Goal: Information Seeking & Learning: Compare options

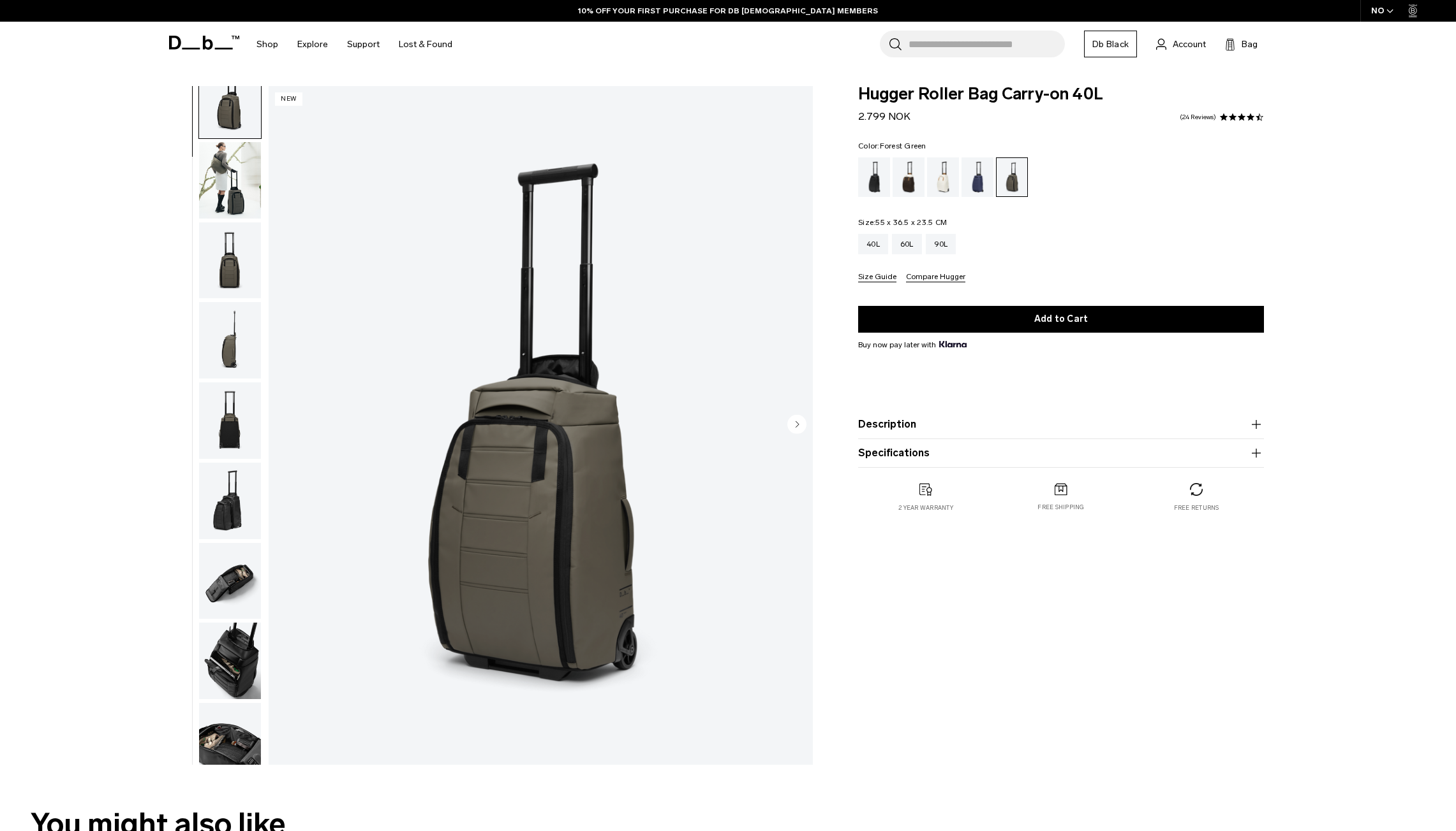
scroll to position [25, 0]
click at [798, 423] on icon "Next slide" at bounding box center [798, 425] width 3 height 6
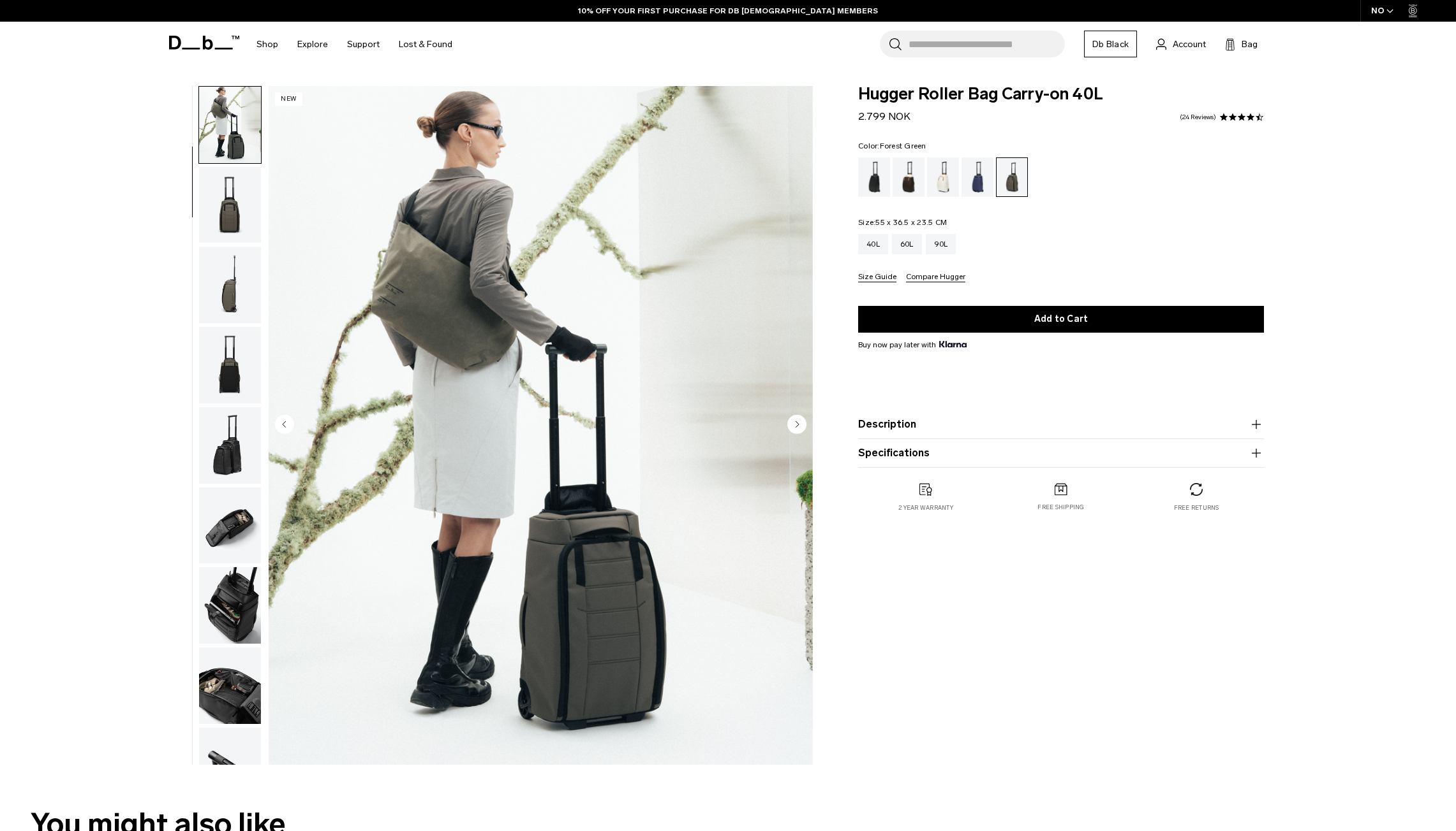
click at [798, 423] on icon "Next slide" at bounding box center [798, 425] width 3 height 6
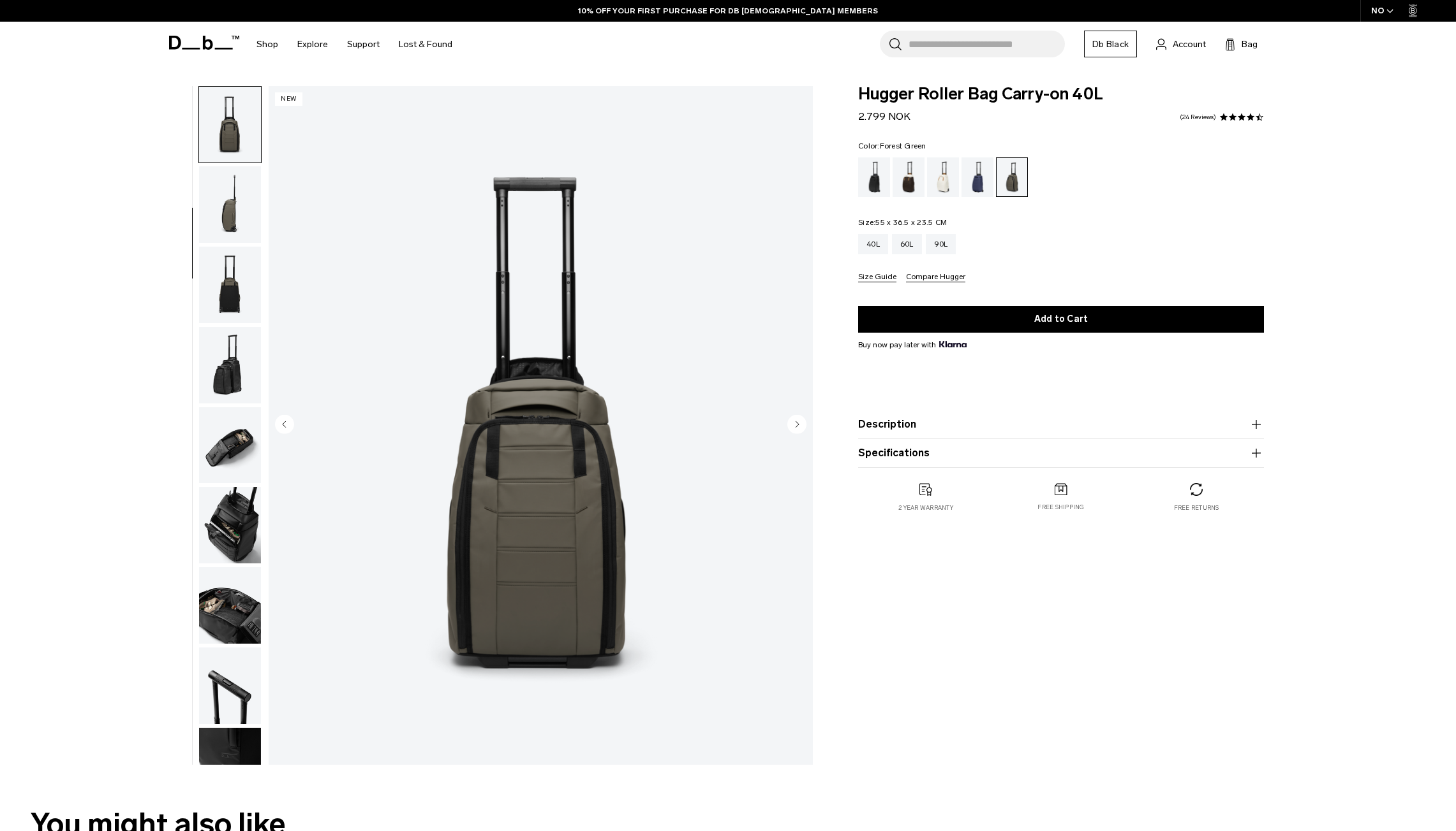
click at [798, 423] on icon "Next slide" at bounding box center [798, 425] width 3 height 6
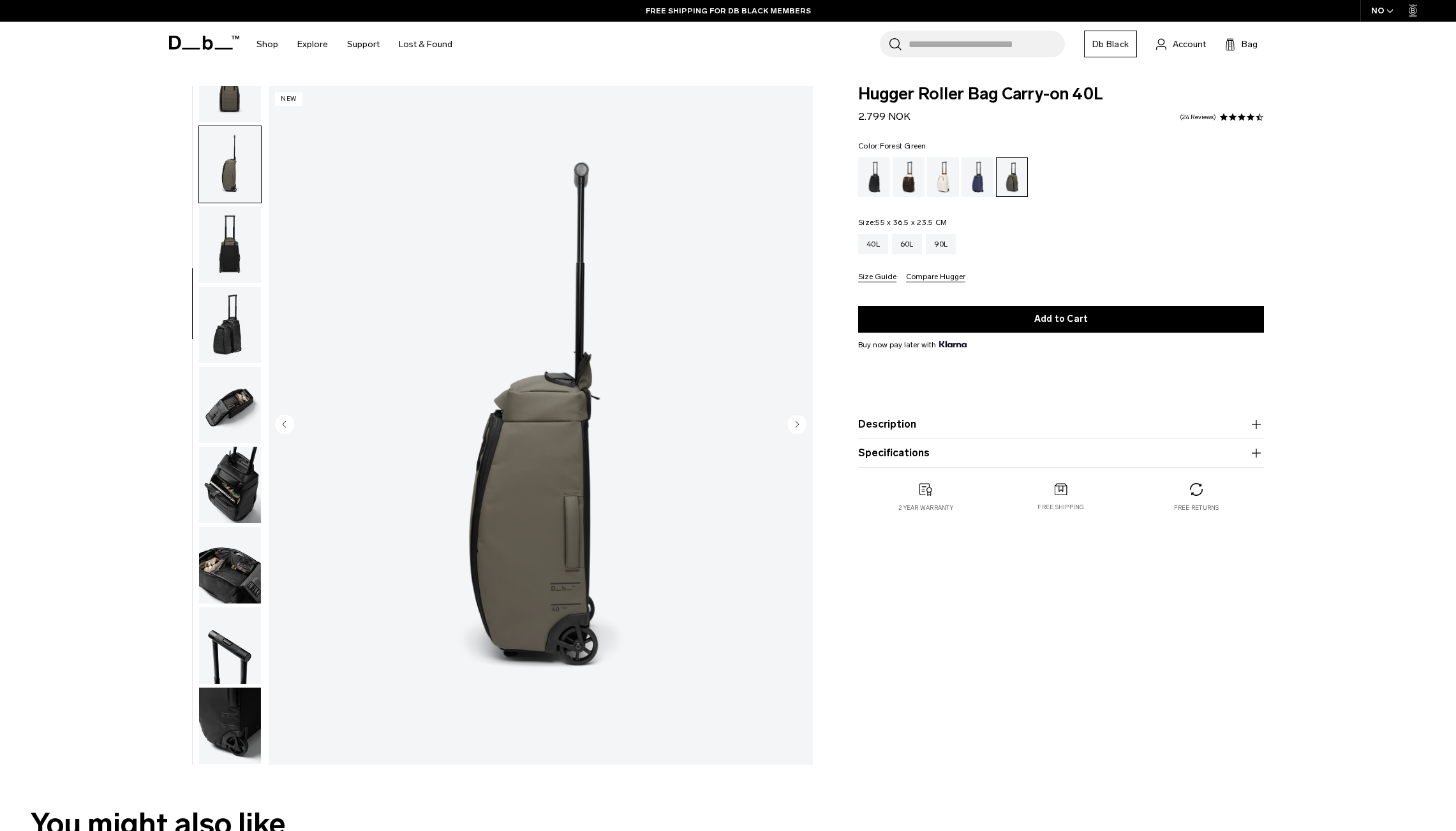
click at [798, 423] on icon "Next slide" at bounding box center [798, 425] width 3 height 6
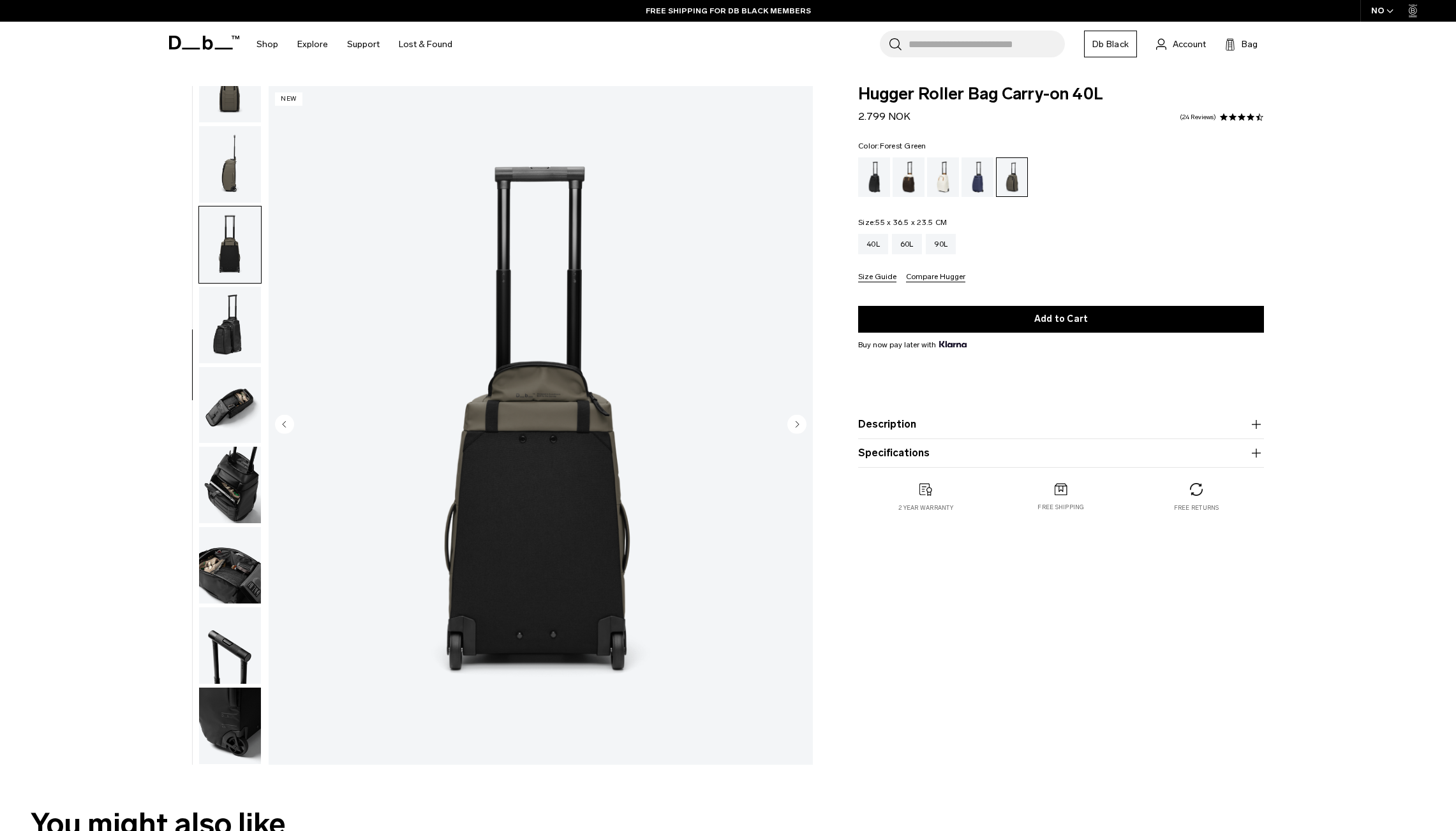
click at [793, 424] on circle "Next slide" at bounding box center [797, 424] width 19 height 19
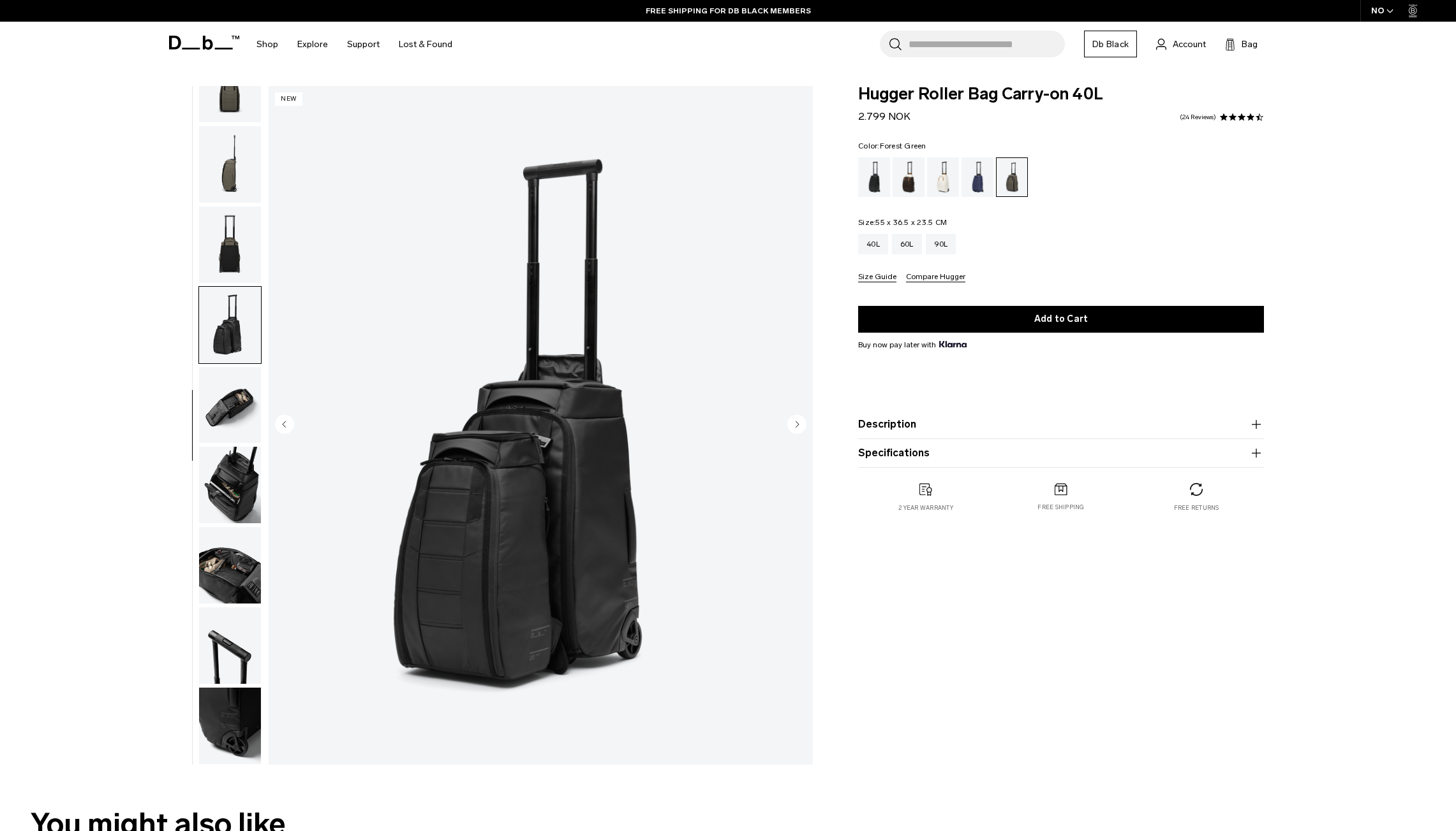
click at [793, 425] on circle "Next slide" at bounding box center [797, 424] width 19 height 19
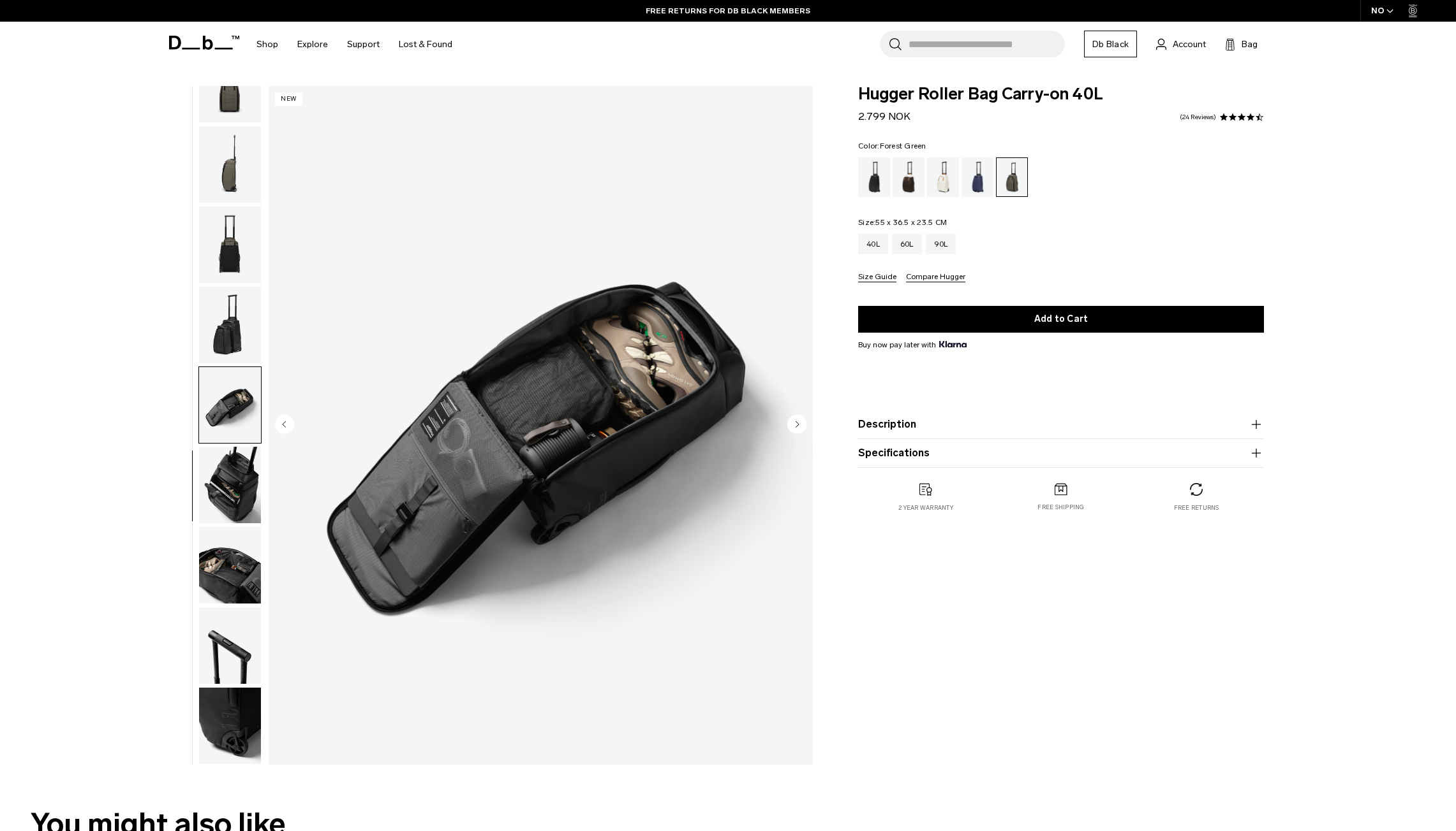
click at [793, 425] on circle "Next slide" at bounding box center [797, 424] width 19 height 19
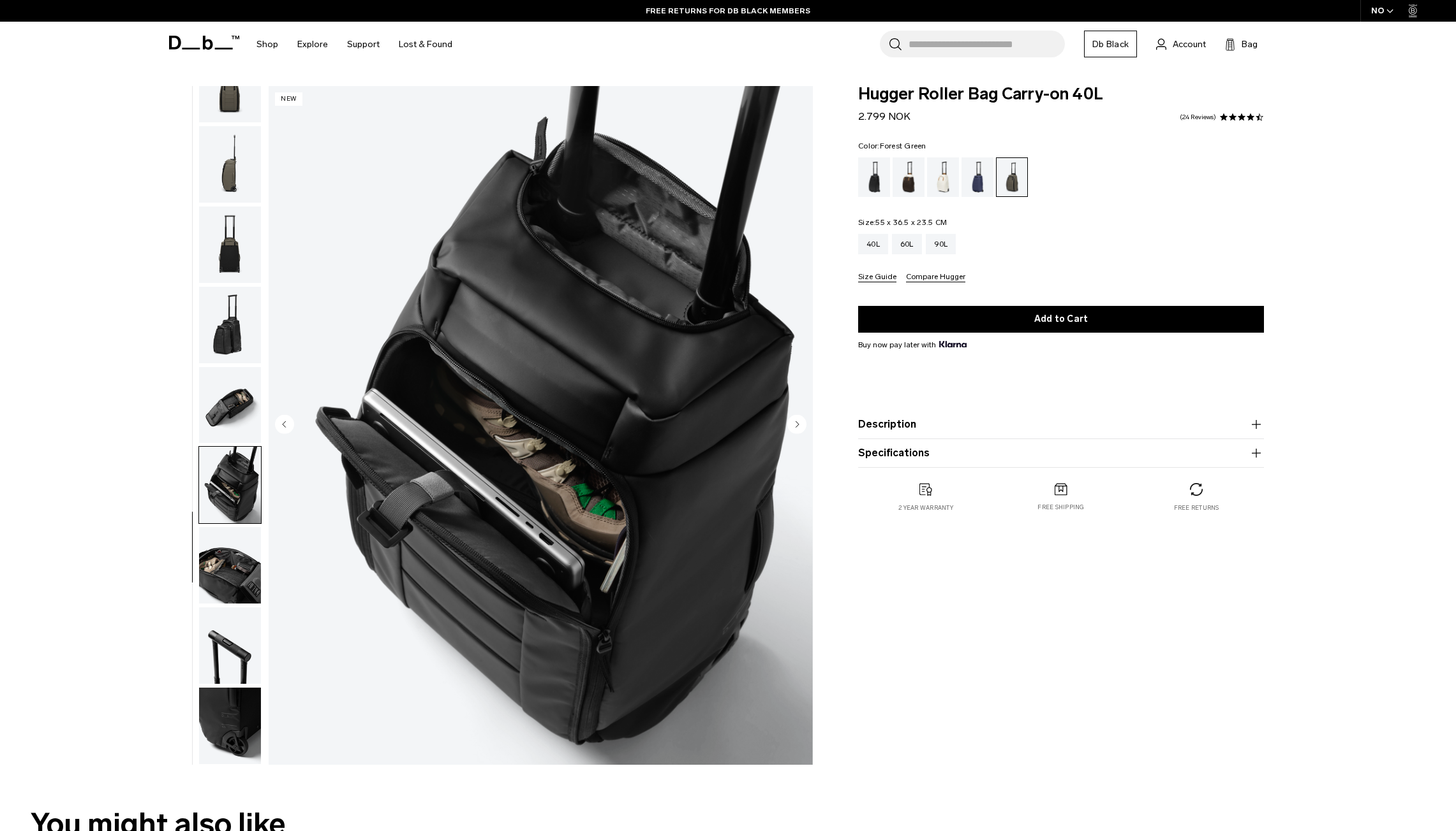
click at [793, 425] on circle "Next slide" at bounding box center [797, 424] width 19 height 19
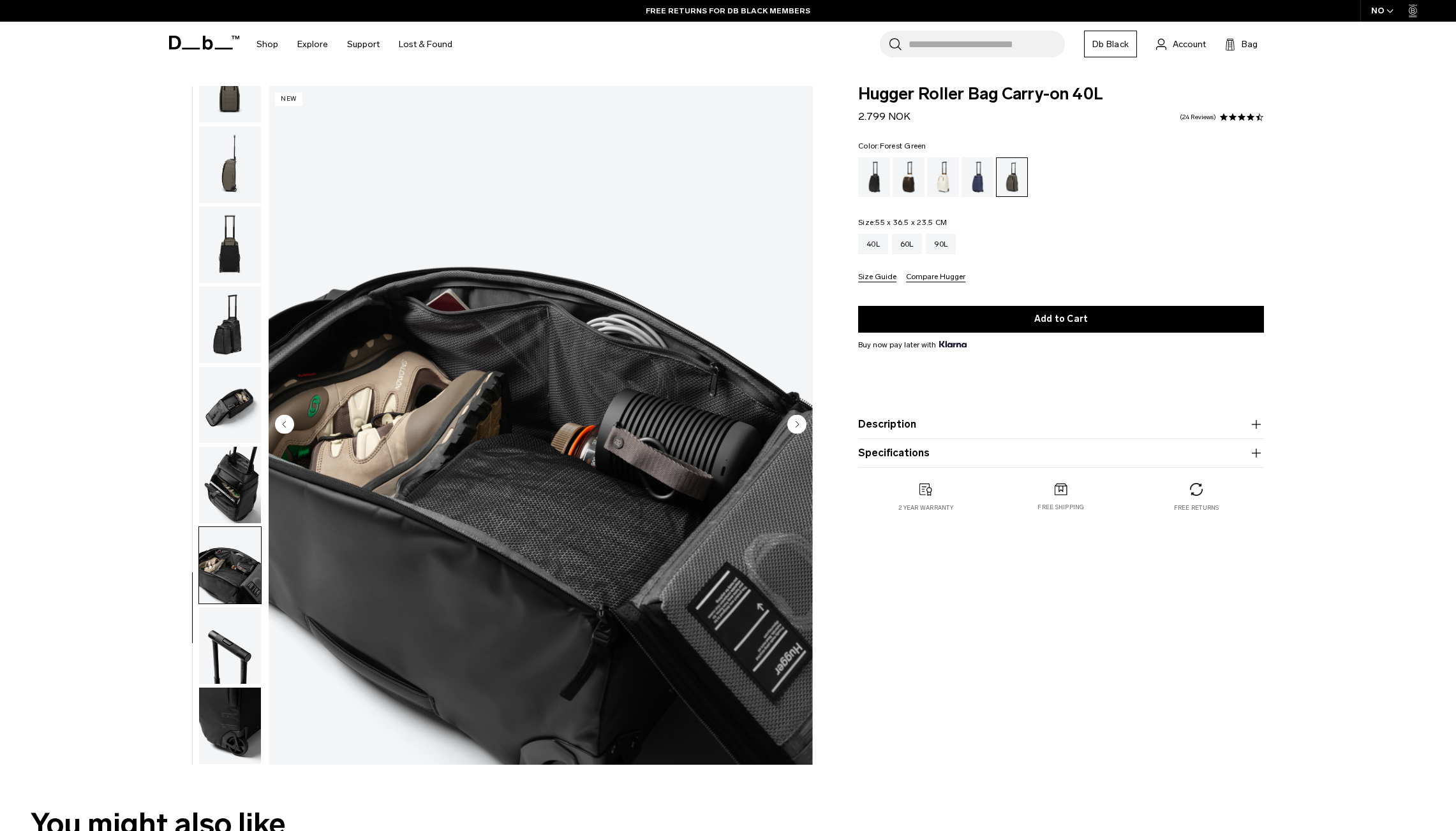
click at [793, 425] on circle "Next slide" at bounding box center [797, 424] width 19 height 19
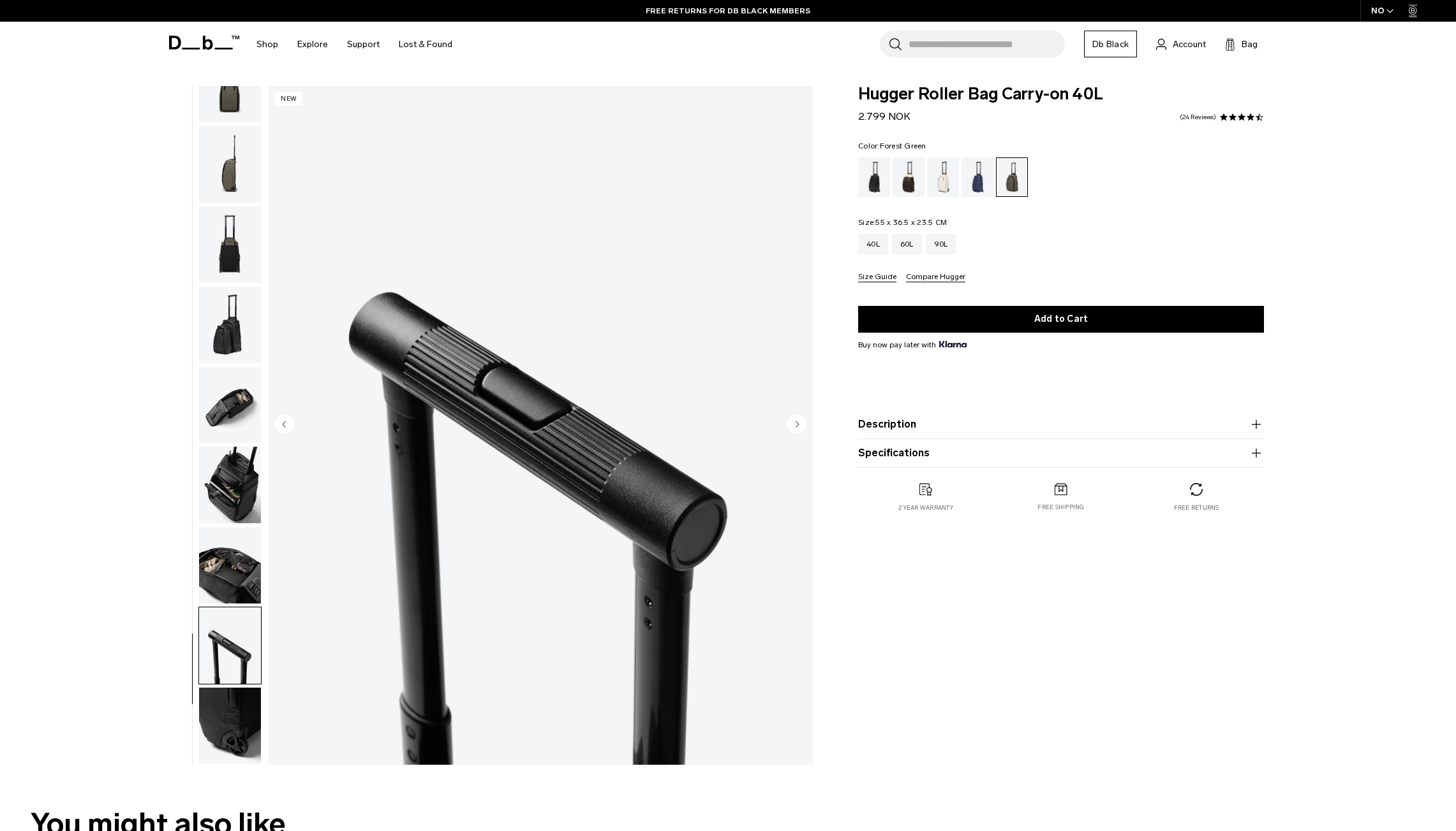
click at [793, 425] on circle "Next slide" at bounding box center [797, 424] width 19 height 19
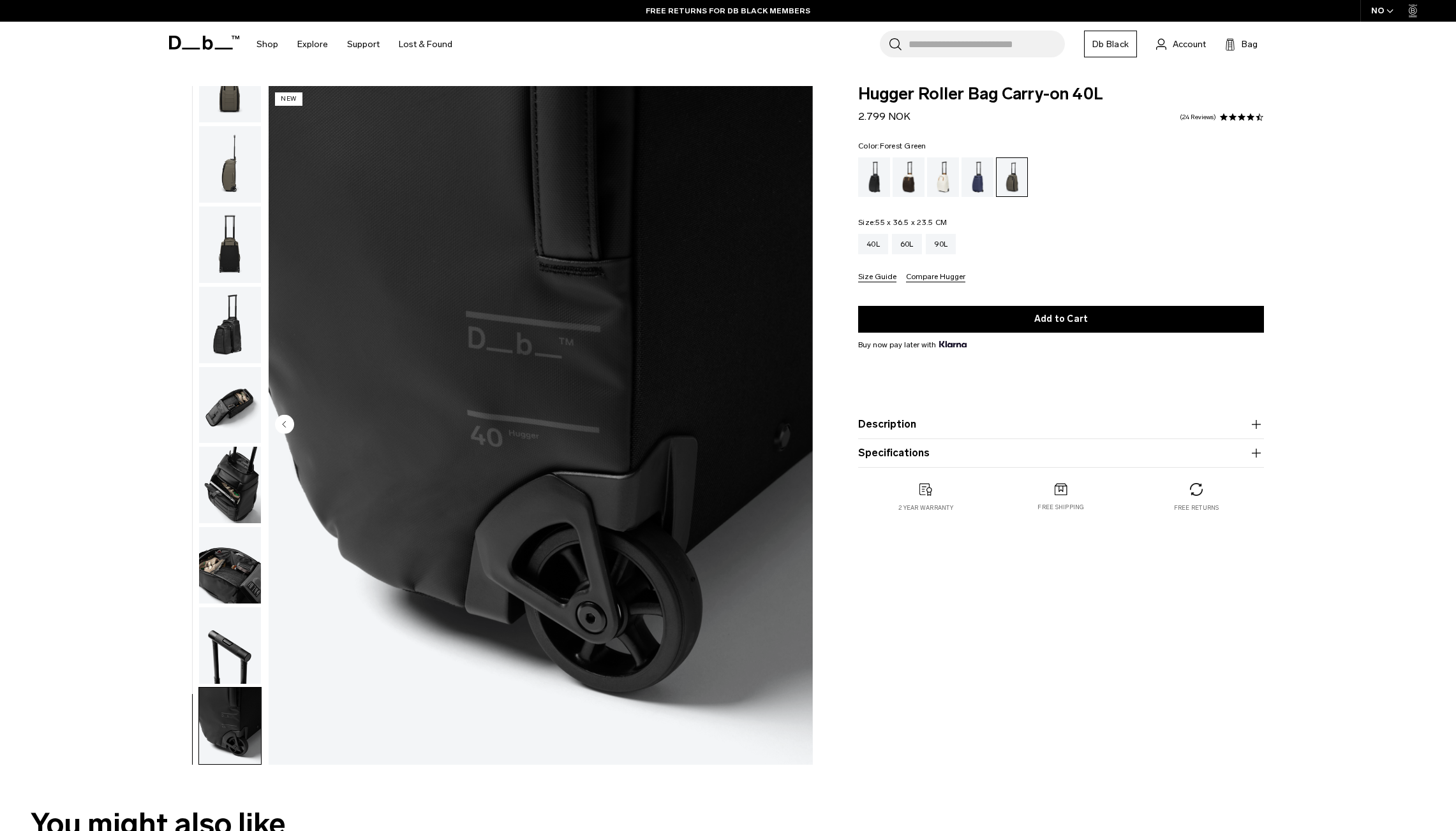
click at [793, 425] on img "11 / 11" at bounding box center [540, 425] width 544 height 679
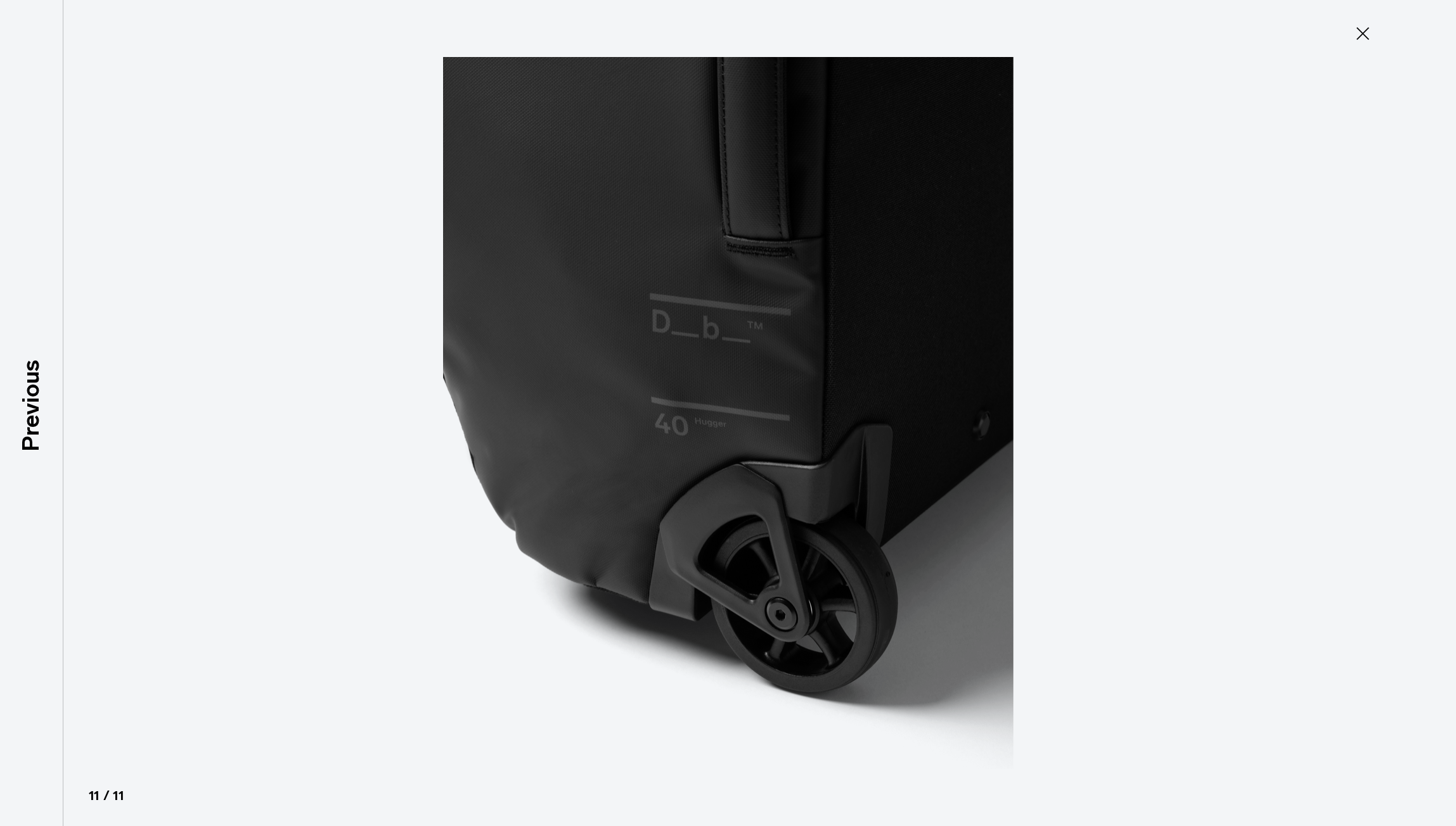
click at [1361, 36] on icon at bounding box center [1363, 34] width 13 height 13
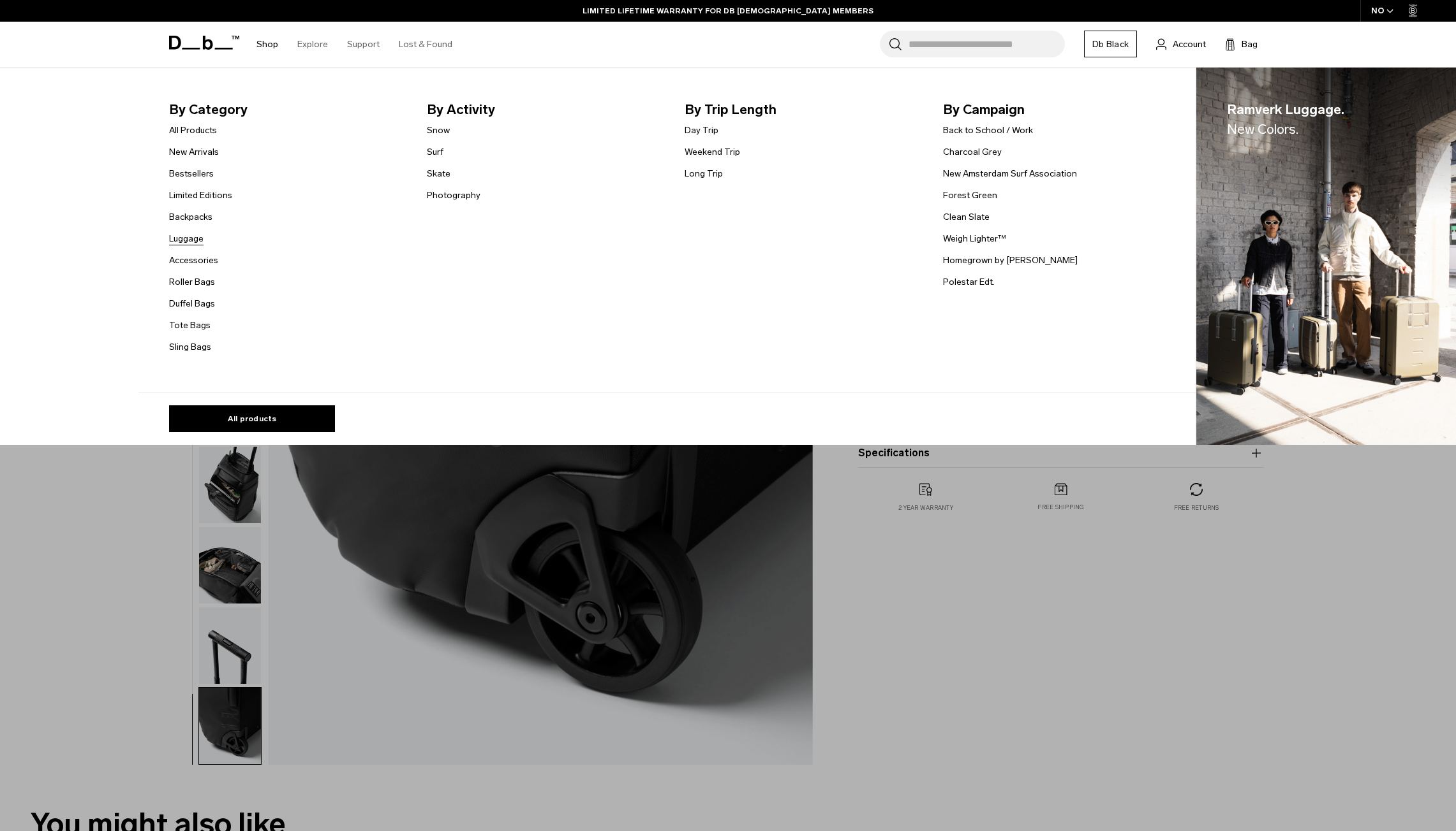
click at [198, 240] on link "Luggage" at bounding box center [186, 239] width 35 height 14
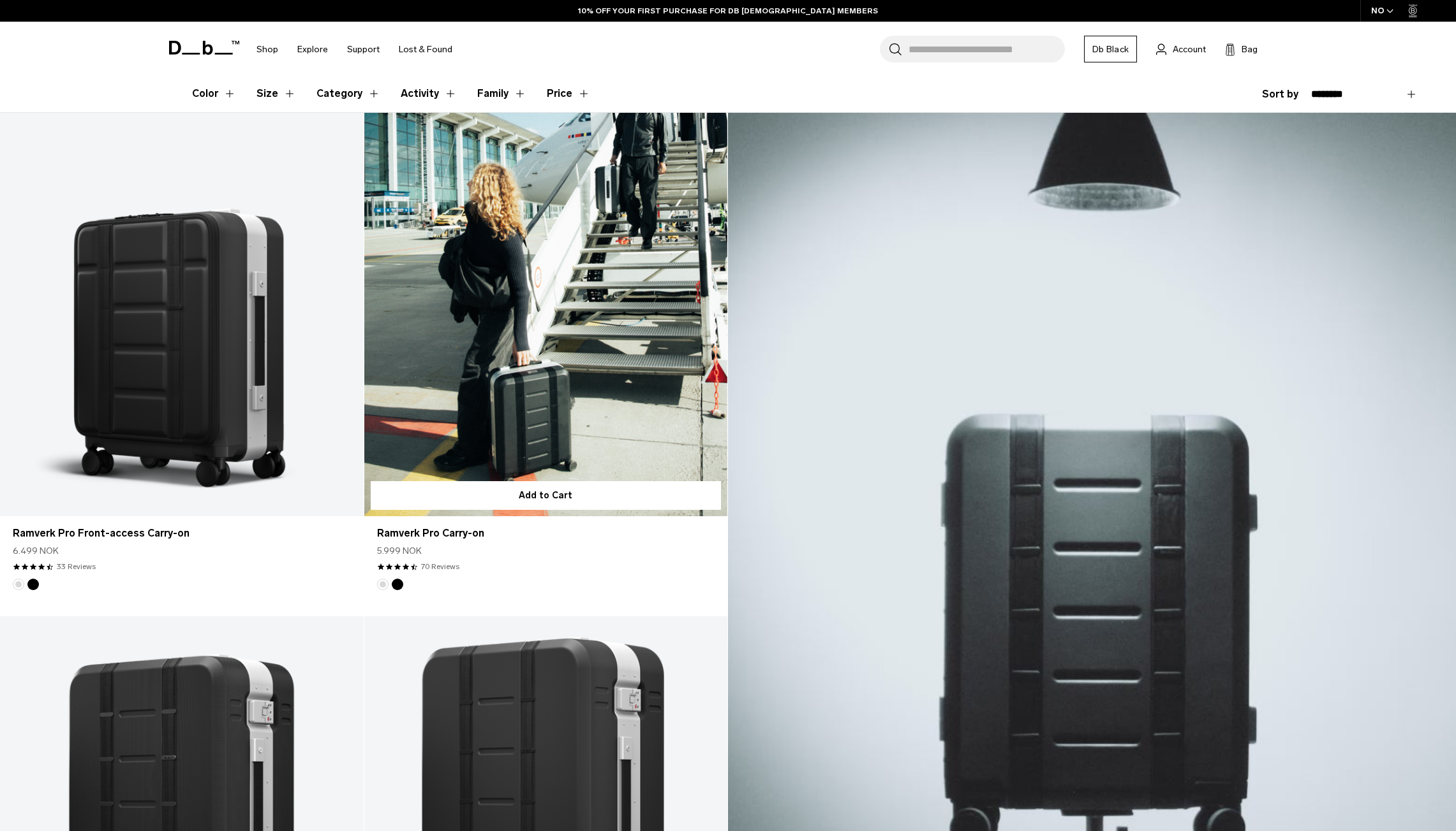
scroll to position [319, 0]
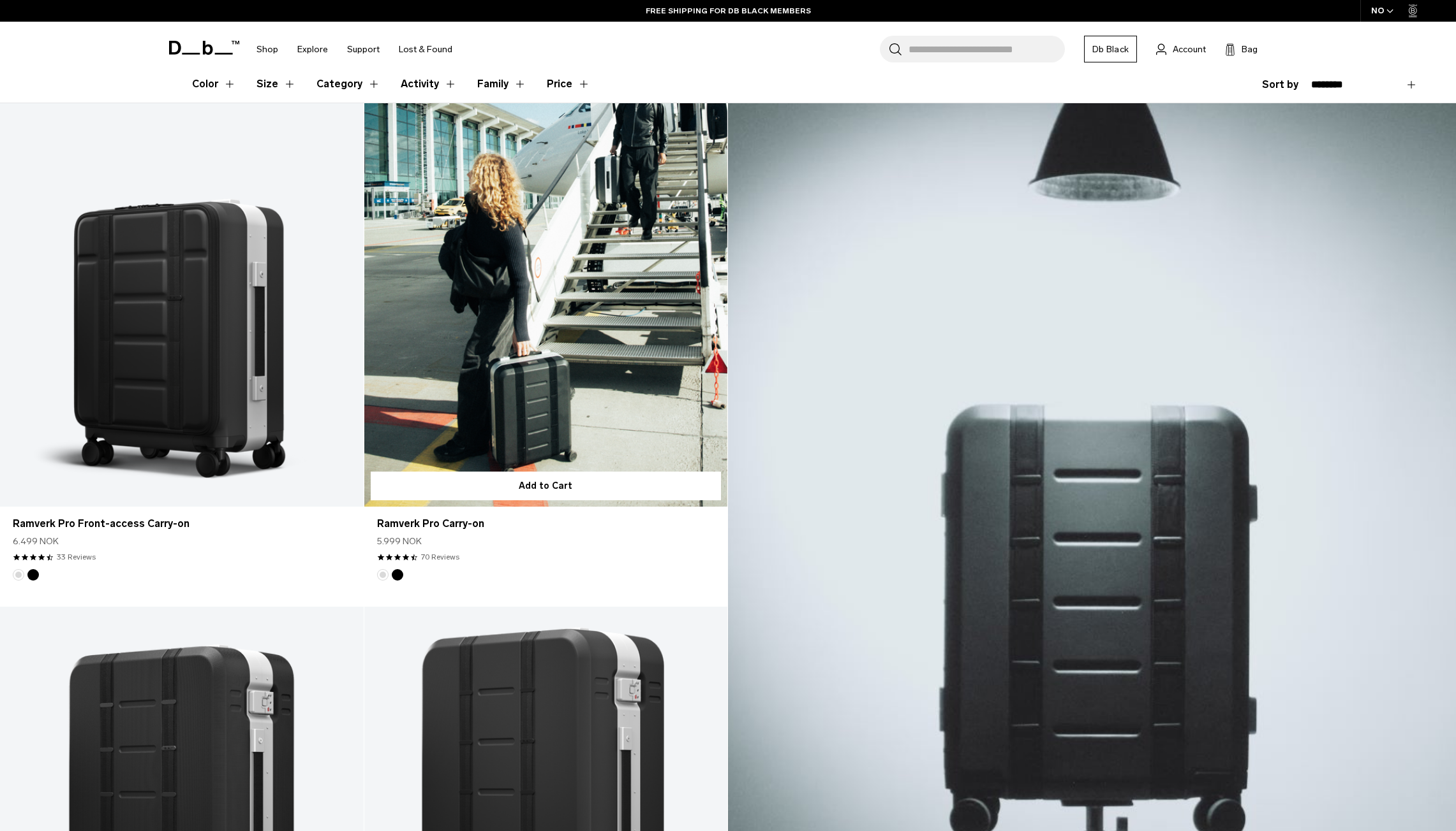
drag, startPoint x: 373, startPoint y: 543, endPoint x: 452, endPoint y: 544, distance: 79.0
click at [452, 544] on div "Ramverk Pro Carry-on 5.999 NOK 4.6 star rating 70 Reviews" at bounding box center [546, 538] width 363 height 63
click at [457, 546] on div "5.999 NOK" at bounding box center [546, 541] width 338 height 14
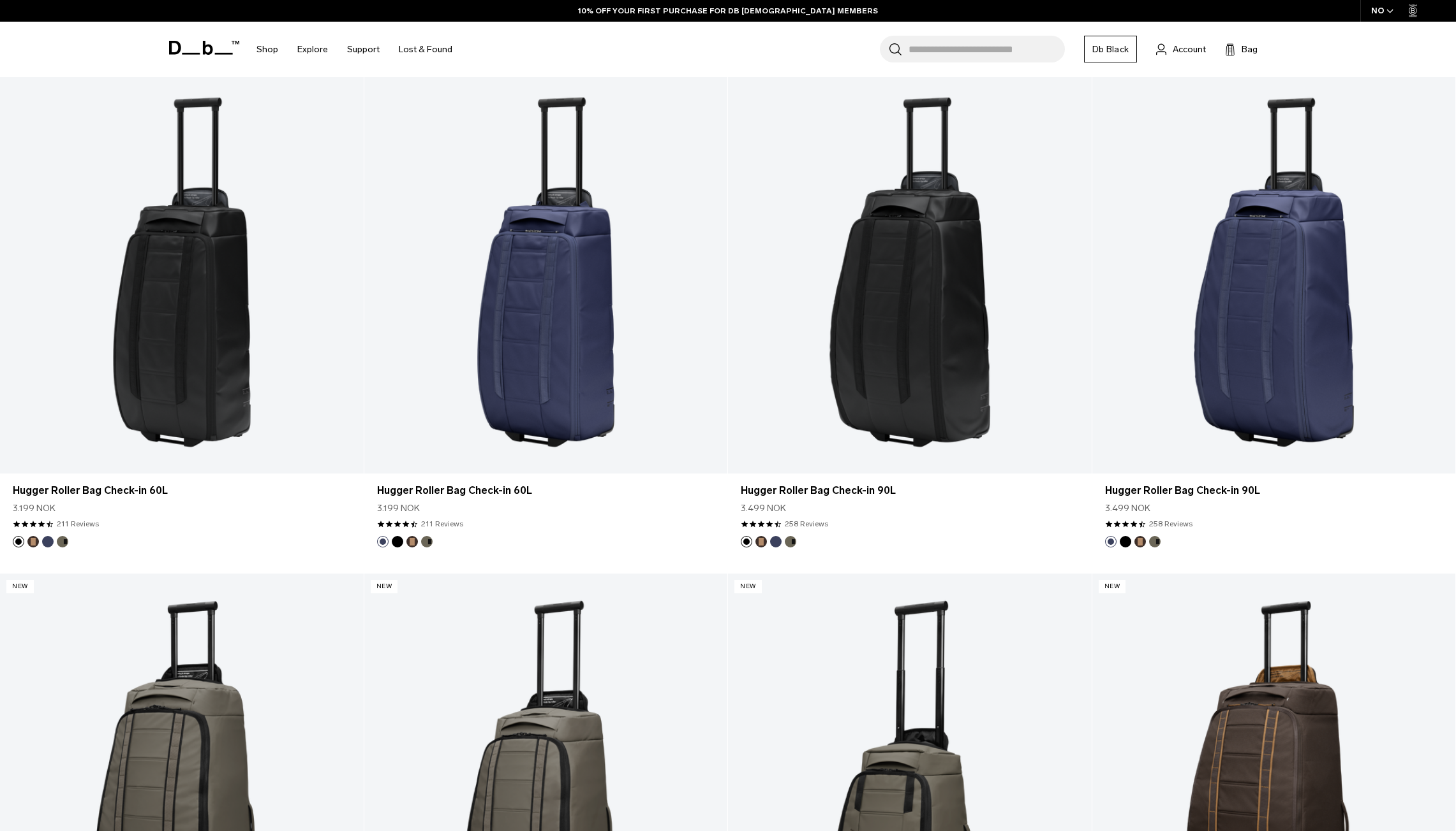
scroll to position [0, 0]
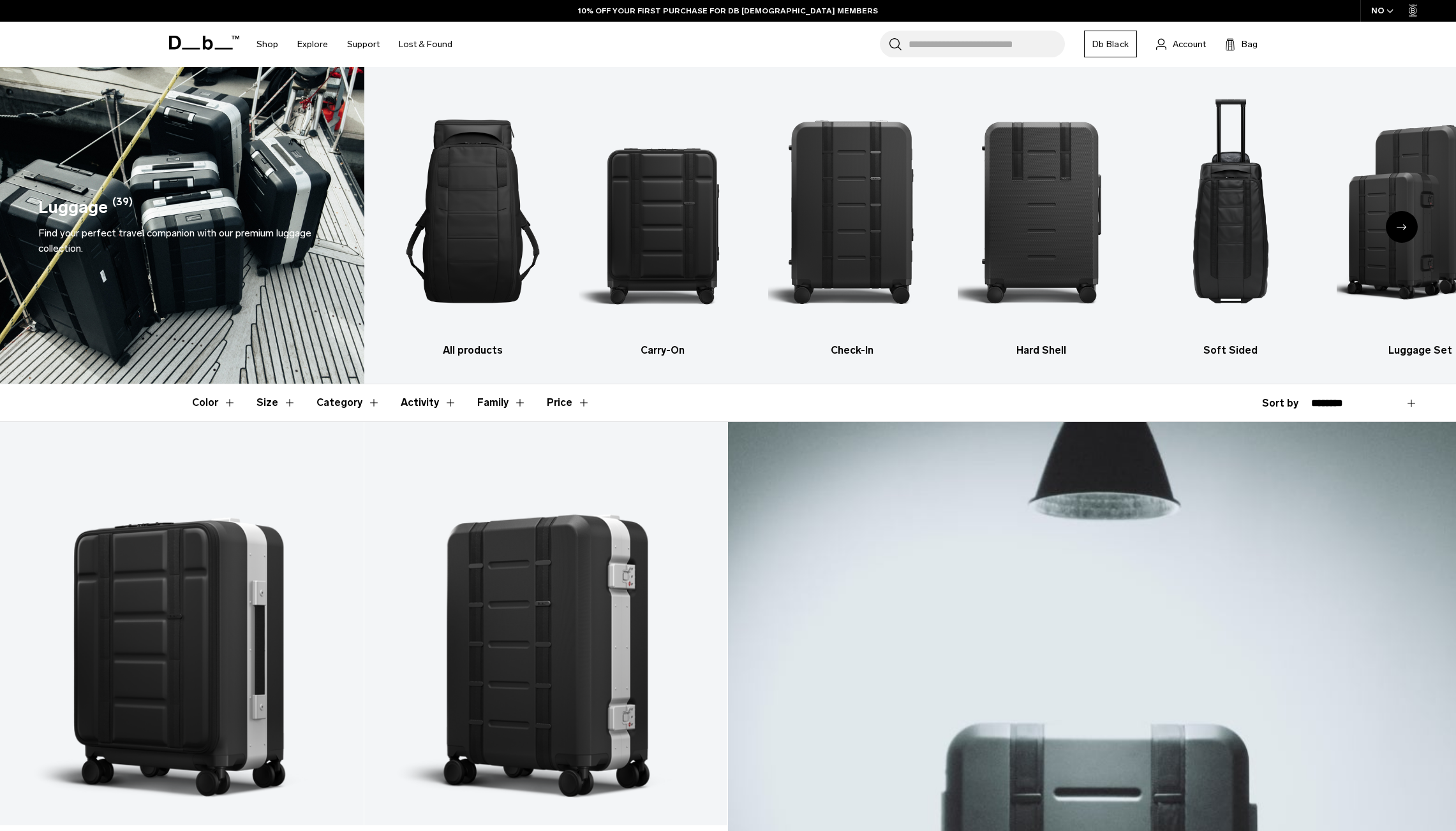
drag, startPoint x: 676, startPoint y: 557, endPoint x: 712, endPoint y: 64, distance: 494.3
click at [1408, 229] on div "Next slide" at bounding box center [1401, 227] width 32 height 32
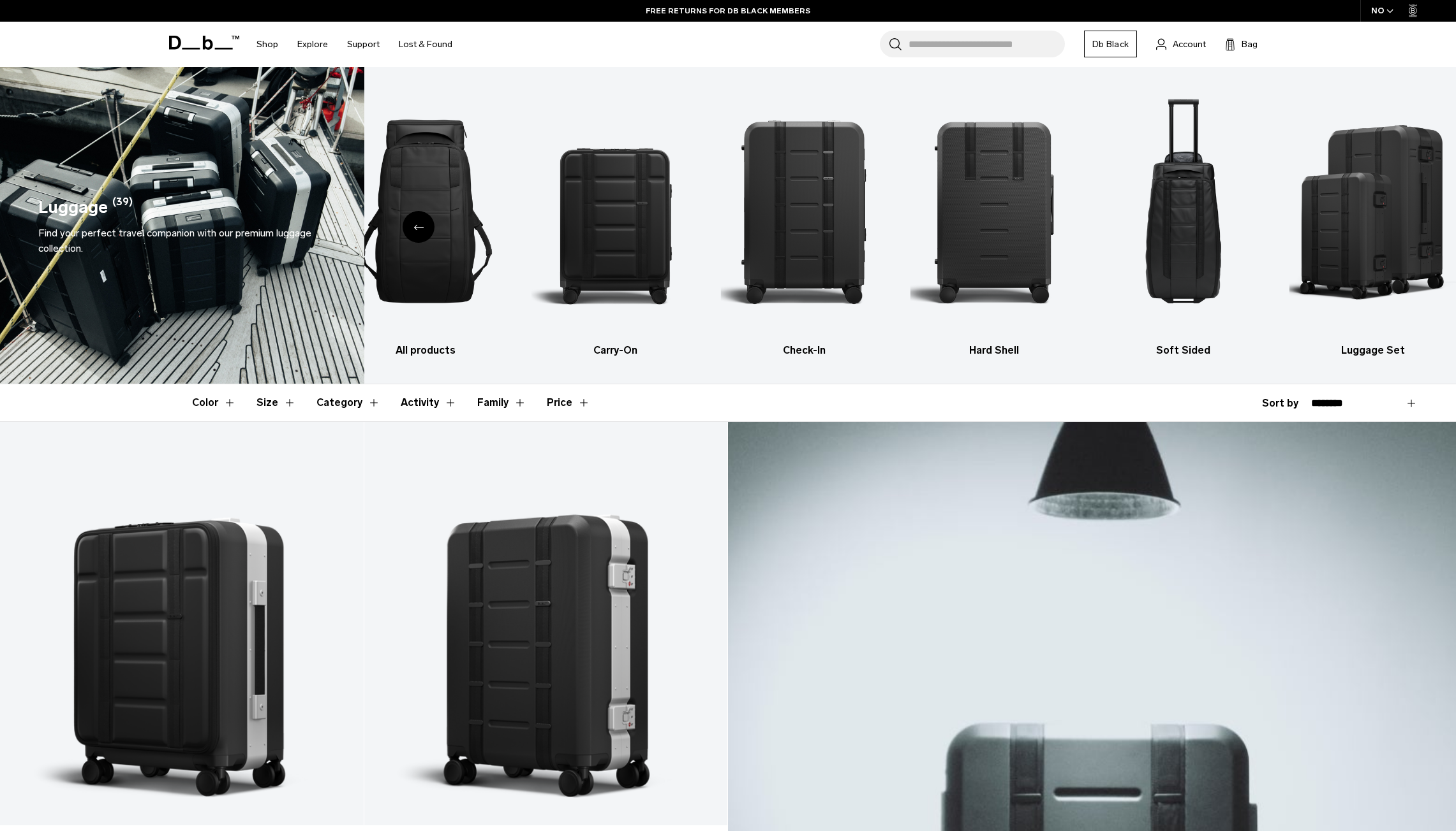
click at [413, 226] on icon "Previous slide" at bounding box center [418, 227] width 10 height 6
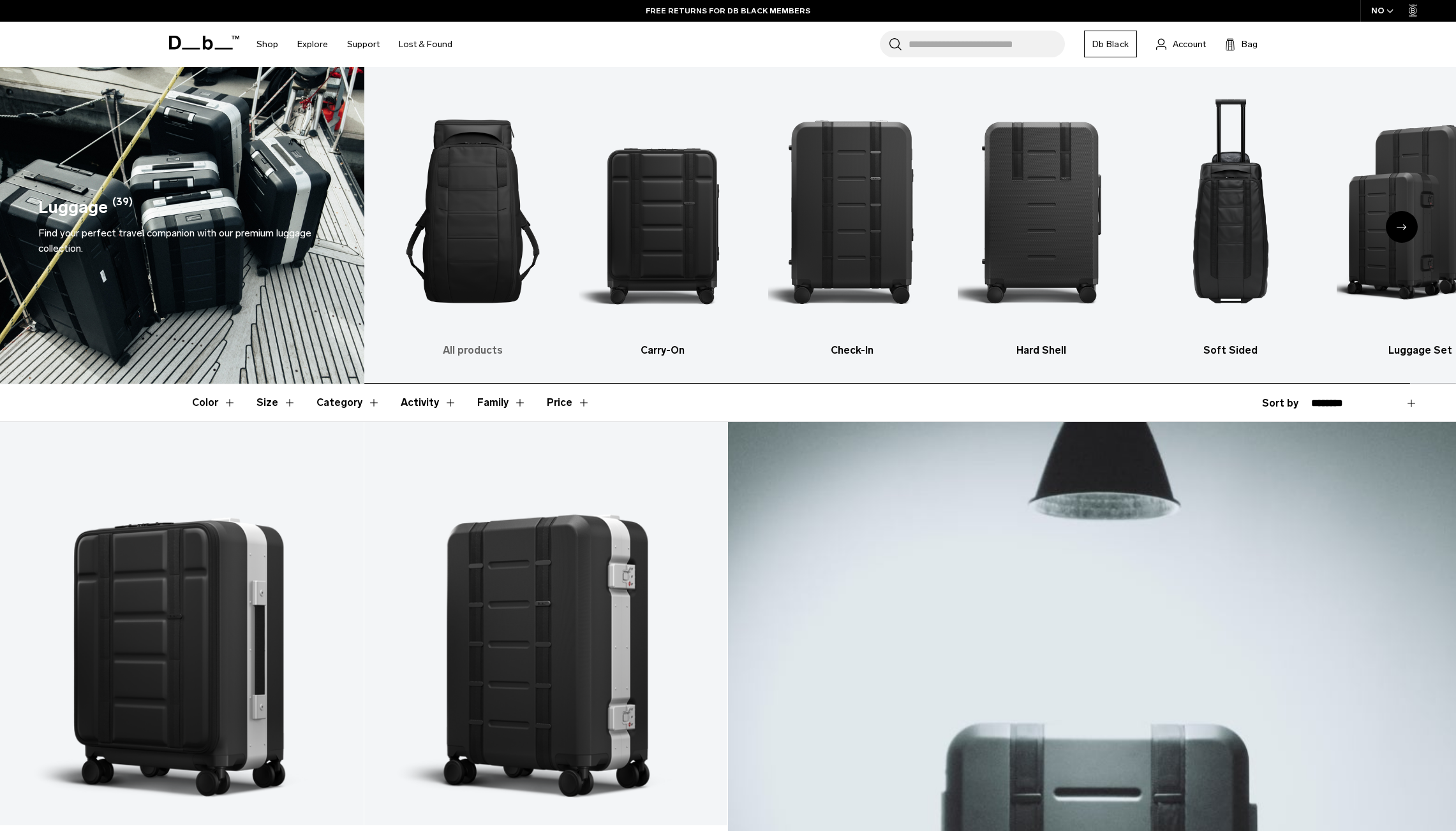
click at [424, 223] on img "1 / 6" at bounding box center [473, 211] width 167 height 251
